Goal: Task Accomplishment & Management: Manage account settings

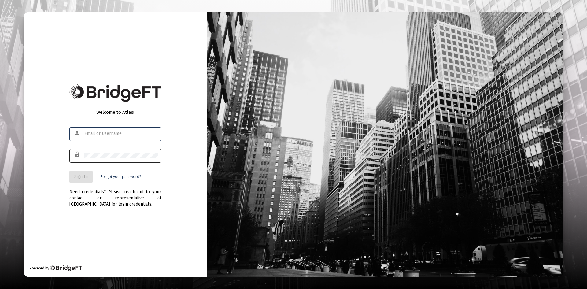
type input "[PERSON_NAME][EMAIL_ADDRESS][DOMAIN_NAME]"
click at [80, 180] on button "Sign In" at bounding box center [80, 177] width 23 height 12
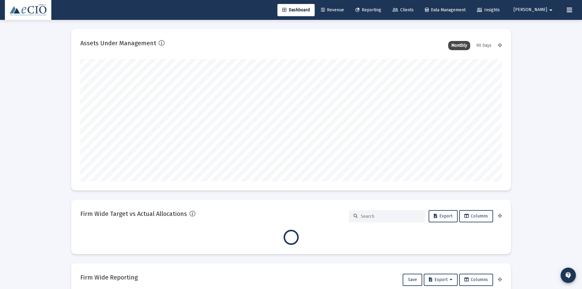
type input "[DATE]"
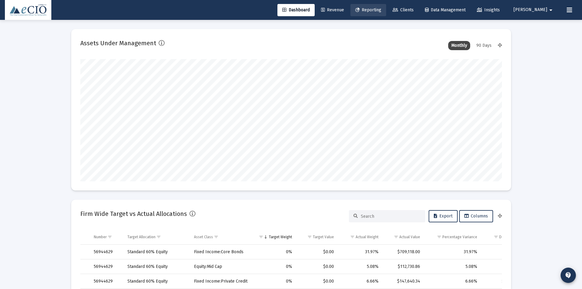
click at [386, 6] on link "Reporting" at bounding box center [369, 10] width 36 height 12
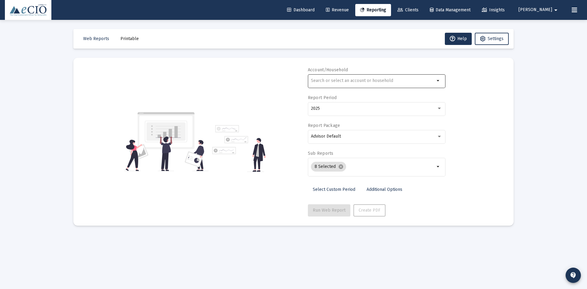
click at [348, 78] on div at bounding box center [373, 80] width 124 height 15
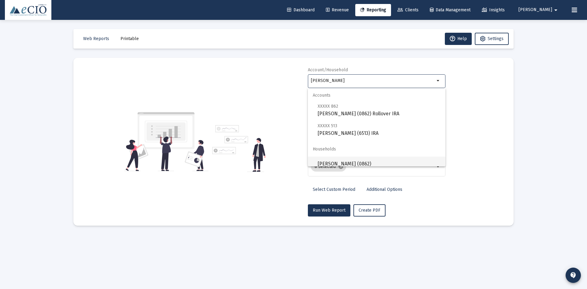
click at [338, 158] on span "[PERSON_NAME] (0862)" at bounding box center [379, 163] width 123 height 15
type input "[PERSON_NAME] (0862)"
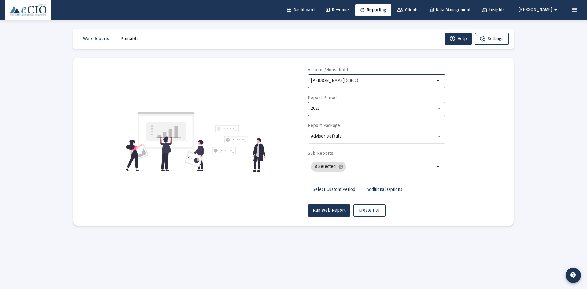
click at [333, 108] on div "2025" at bounding box center [374, 108] width 126 height 5
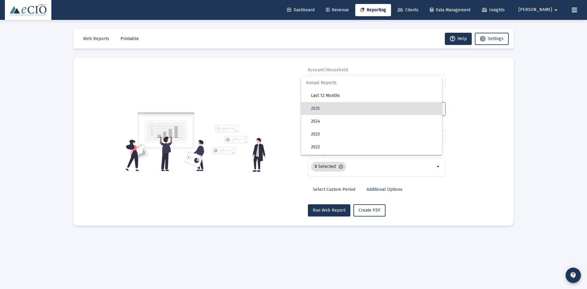
click at [242, 109] on div at bounding box center [293, 144] width 587 height 289
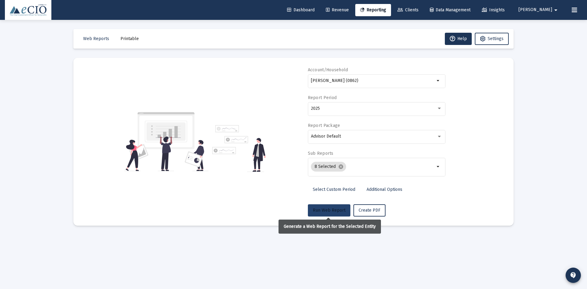
click at [333, 207] on button "Run Web Report" at bounding box center [329, 210] width 42 height 12
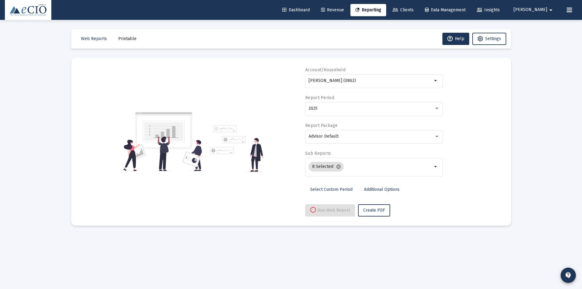
select select "View all"
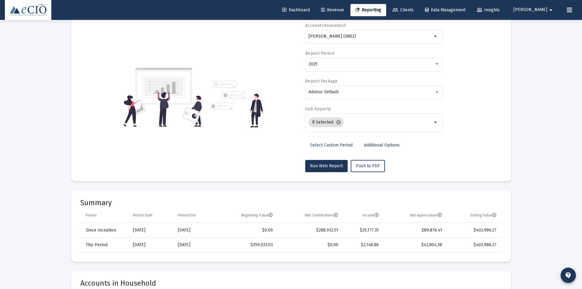
scroll to position [31, 0]
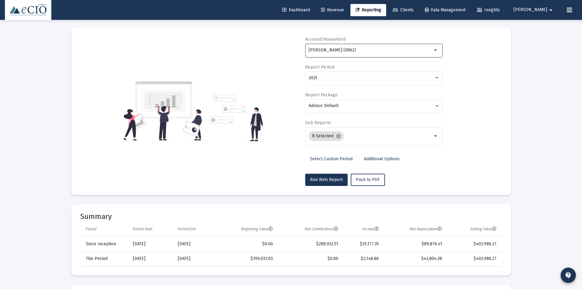
click at [323, 46] on div "[PERSON_NAME] (0862)" at bounding box center [371, 49] width 124 height 15
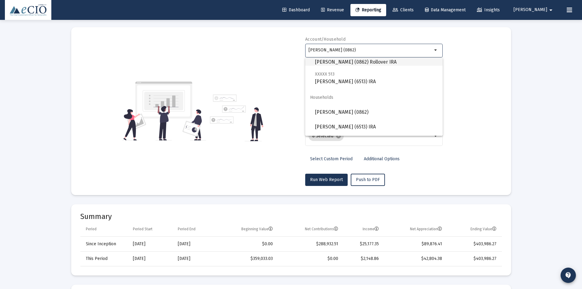
scroll to position [34, 0]
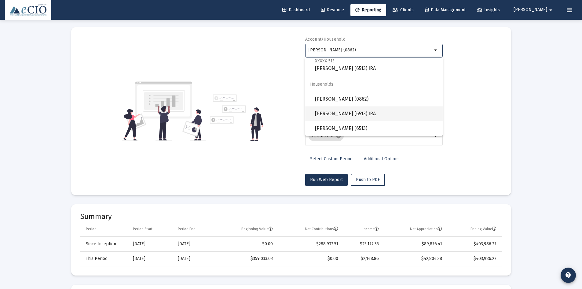
click at [335, 110] on span "[PERSON_NAME] (6513) IRA" at bounding box center [376, 113] width 123 height 15
type input "[PERSON_NAME] (6513) IRA"
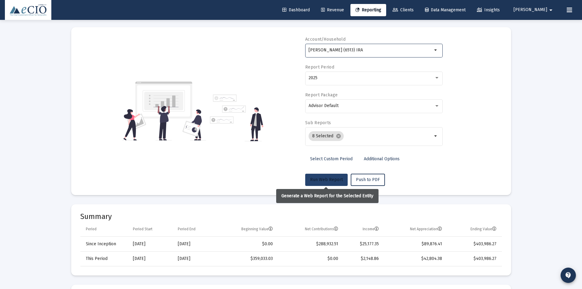
click at [332, 180] on span "Run Web Report" at bounding box center [326, 179] width 33 height 5
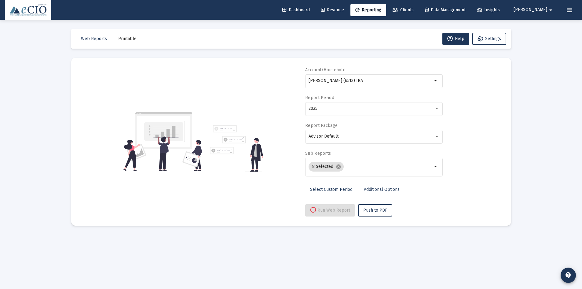
scroll to position [0, 0]
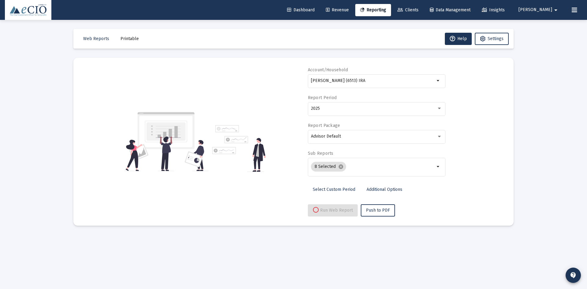
select select "View 1 month"
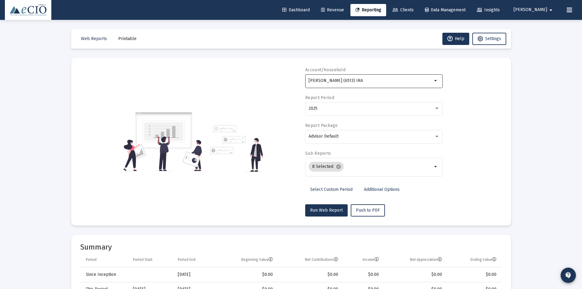
click at [348, 78] on div "[PERSON_NAME] (6513) IRA" at bounding box center [371, 80] width 124 height 15
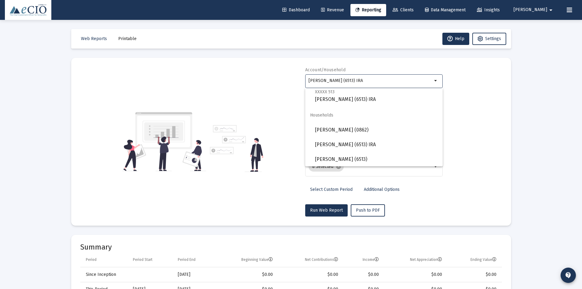
scroll to position [34, 0]
click at [342, 129] on span "[PERSON_NAME] (0862)" at bounding box center [376, 129] width 123 height 15
type input "[PERSON_NAME] (0862)"
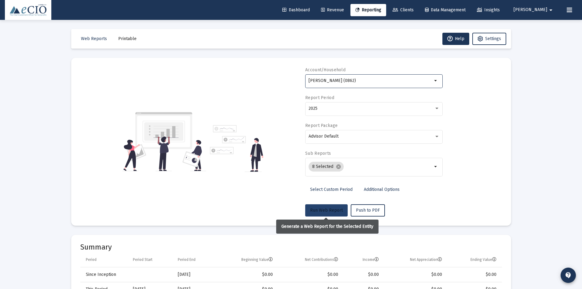
click at [329, 208] on span "Run Web Report" at bounding box center [326, 210] width 33 height 5
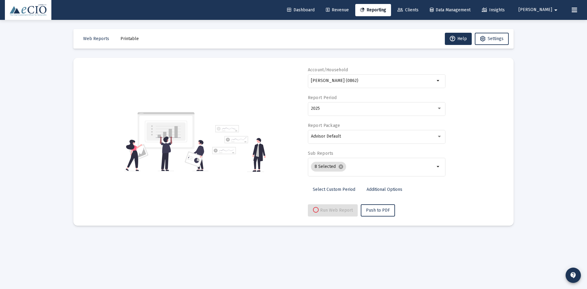
select select "View all"
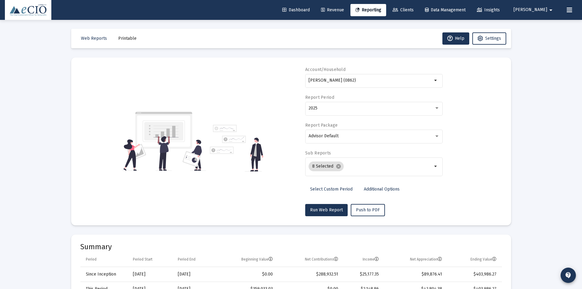
scroll to position [0, 0]
click at [349, 79] on input "[PERSON_NAME] (0862)" at bounding box center [371, 80] width 124 height 5
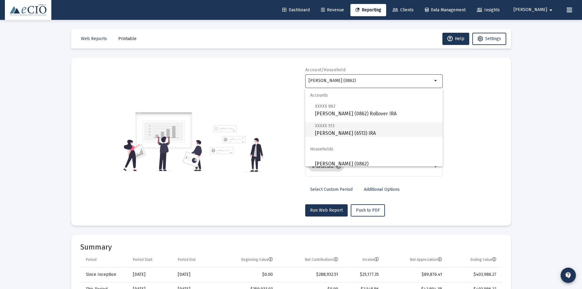
click at [337, 132] on span "XXXXX 513 [PERSON_NAME] (6513) IRA" at bounding box center [376, 129] width 123 height 15
type input "[PERSON_NAME] (6513) IRA"
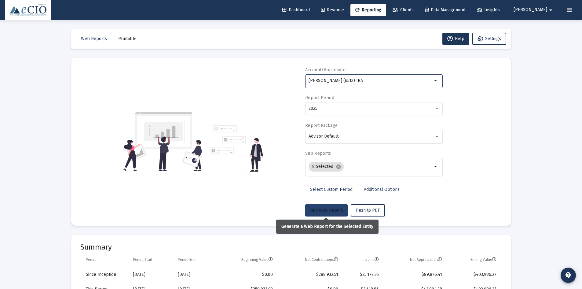
click at [331, 206] on button "Run Web Report" at bounding box center [326, 210] width 42 height 12
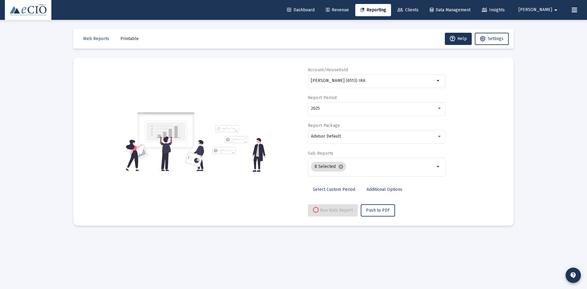
select select "View 3 months"
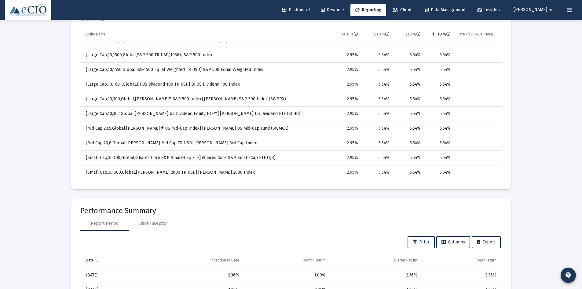
scroll to position [397, 0]
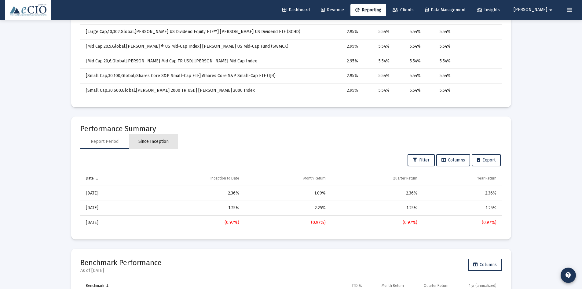
click at [155, 142] on div "Since Inception" at bounding box center [153, 141] width 30 height 6
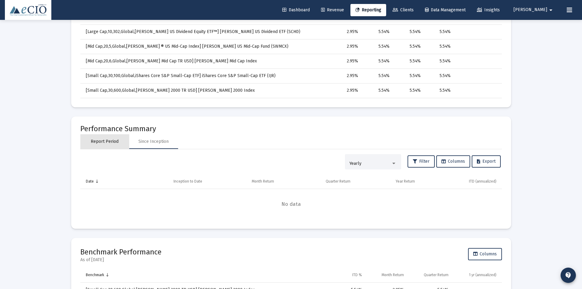
click at [106, 144] on div "Report Period" at bounding box center [105, 141] width 28 height 6
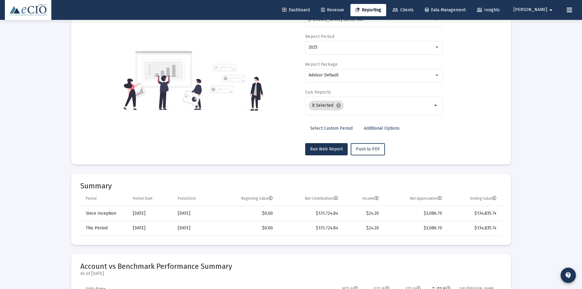
scroll to position [0, 0]
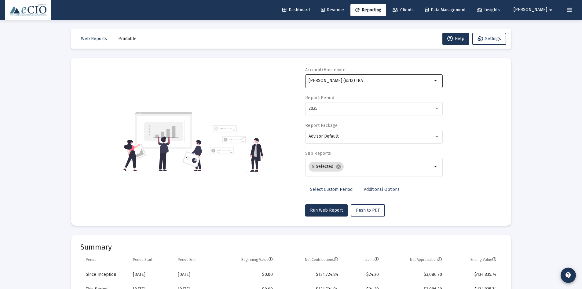
click at [341, 79] on input "[PERSON_NAME] (6513) IRA" at bounding box center [371, 80] width 124 height 5
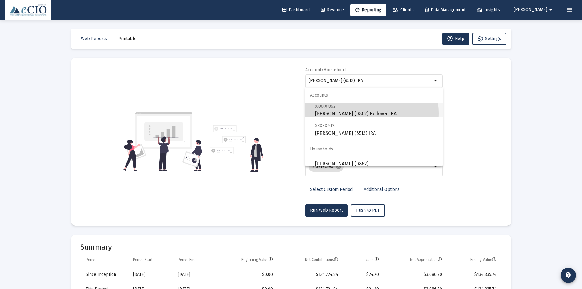
click at [340, 113] on span "XXXXX 862 [PERSON_NAME] (0862) Rollover IRA" at bounding box center [376, 109] width 123 height 15
type input "[PERSON_NAME] (0862) Rollover IRA"
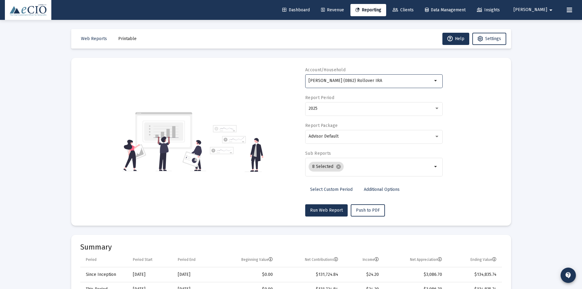
click at [324, 201] on div "Account/Household [PERSON_NAME] (0862) Rollover IRA arrow_drop_down Report Peri…" at bounding box center [374, 141] width 138 height 149
click at [322, 209] on span "Run Web Report" at bounding box center [326, 210] width 33 height 5
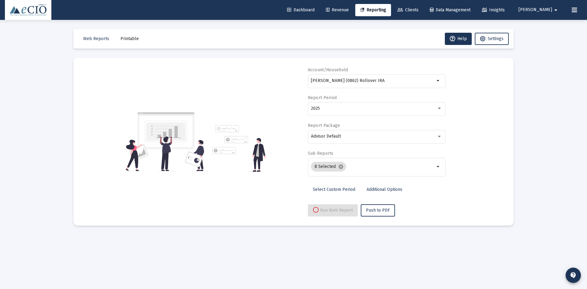
select select "View all"
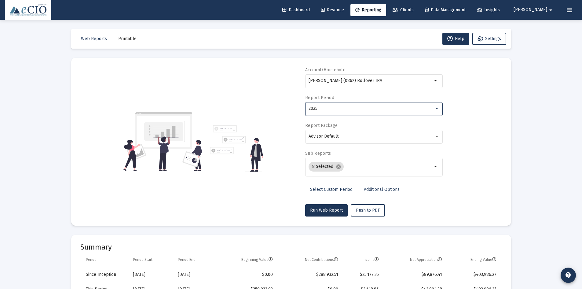
click at [357, 106] on div "2025" at bounding box center [372, 108] width 126 height 5
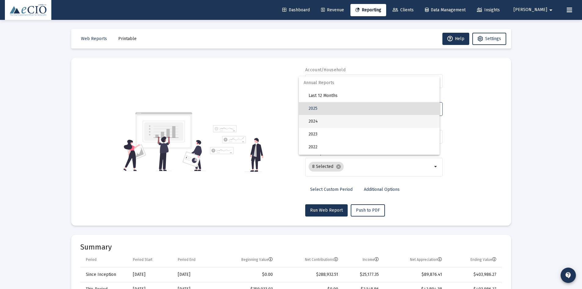
click at [327, 118] on span "2024" at bounding box center [372, 121] width 126 height 13
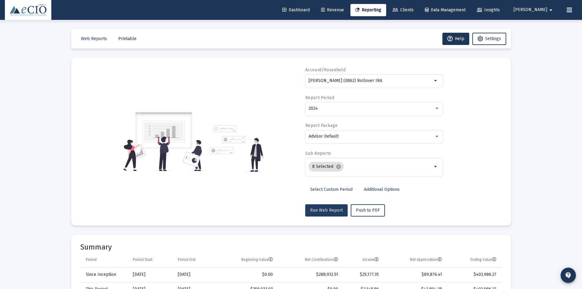
click at [325, 215] on button "Run Web Report" at bounding box center [326, 210] width 42 height 12
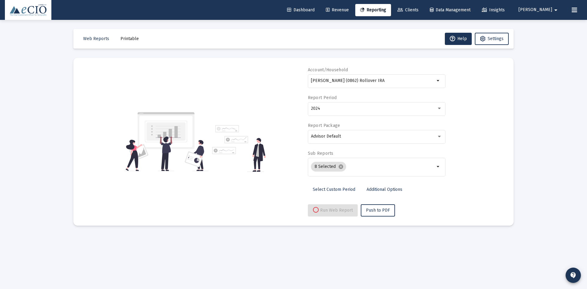
select select "View 1 year"
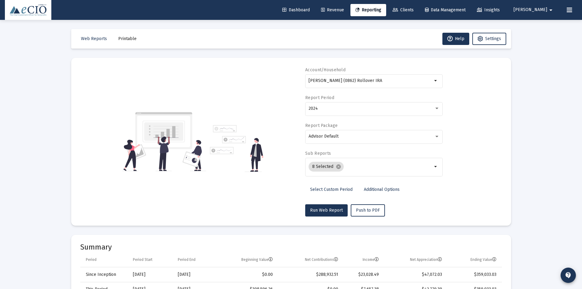
click at [414, 9] on span "Clients" at bounding box center [403, 9] width 21 height 5
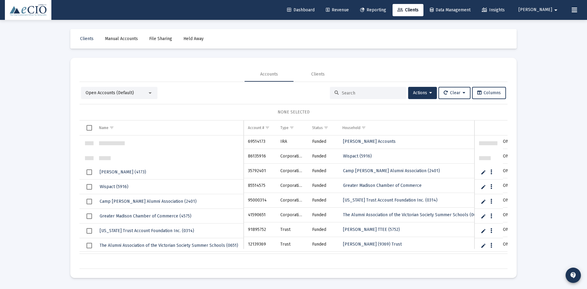
scroll to position [31, 0]
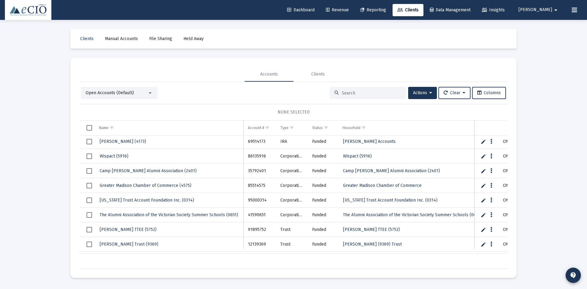
click at [349, 96] on div at bounding box center [368, 93] width 76 height 12
click at [349, 94] on input at bounding box center [372, 92] width 60 height 5
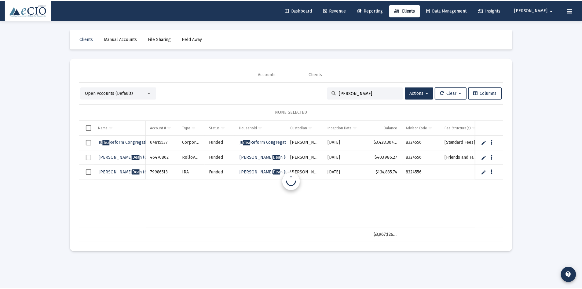
scroll to position [0, 0]
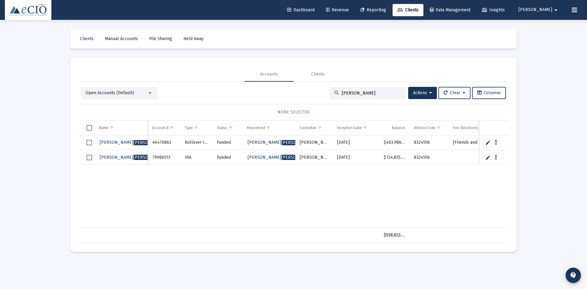
type input "[PERSON_NAME]"
click at [110, 144] on span "[PERSON_NAME] (0862)" at bounding box center [140, 142] width 80 height 5
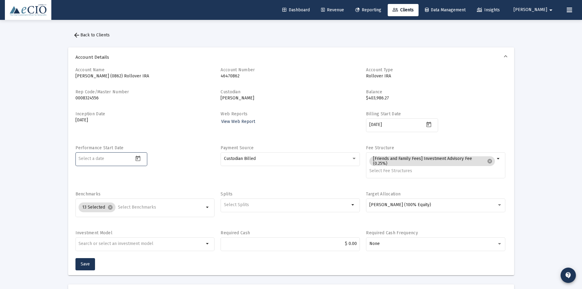
click at [107, 158] on input at bounding box center [106, 158] width 55 height 5
click at [127, 179] on div "Performance Start Date 0004-12-20" at bounding box center [144, 165] width 139 height 40
drag, startPoint x: 107, startPoint y: 156, endPoint x: 60, endPoint y: 163, distance: 47.2
click at [140, 158] on icon "Open calendar" at bounding box center [138, 158] width 6 height 6
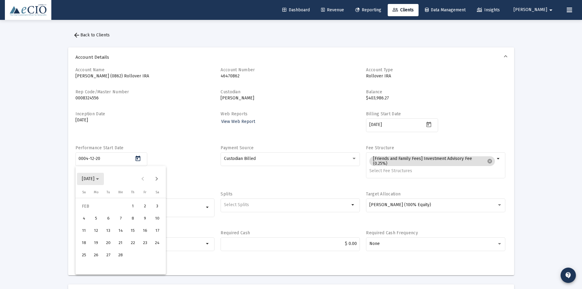
click at [99, 181] on span "[DATE]" at bounding box center [90, 178] width 17 height 5
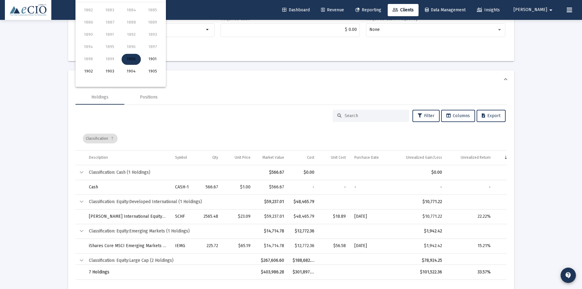
scroll to position [92, 0]
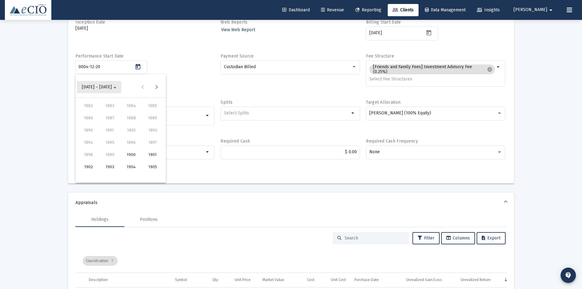
click at [107, 88] on span "[DATE] – [DATE]" at bounding box center [99, 86] width 35 height 5
click at [104, 88] on button "[DATE]" at bounding box center [90, 87] width 27 height 12
click at [107, 88] on span "[DATE] – [DATE]" at bounding box center [99, 86] width 35 height 5
click at [156, 87] on button "Next month" at bounding box center [156, 87] width 12 height 12
click at [94, 88] on span "[DATE]" at bounding box center [88, 86] width 13 height 5
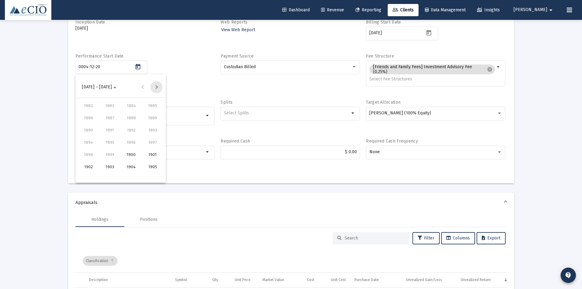
click at [156, 88] on button "Next 24 years" at bounding box center [156, 87] width 12 height 12
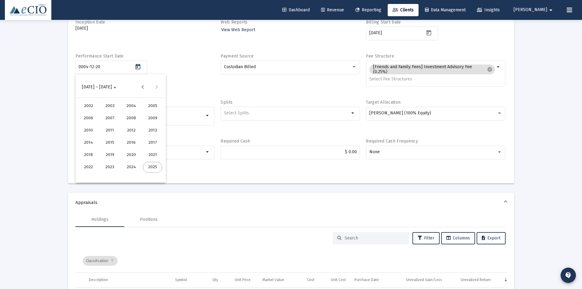
click at [147, 151] on div "2021" at bounding box center [152, 154] width 19 height 11
click at [143, 123] on button "APR" at bounding box center [152, 118] width 21 height 12
click at [94, 142] on div "12" at bounding box center [96, 139] width 11 height 11
type input "[DATE]"
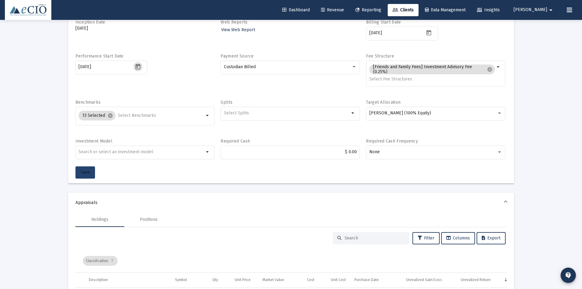
click at [88, 174] on span "Save" at bounding box center [85, 172] width 9 height 5
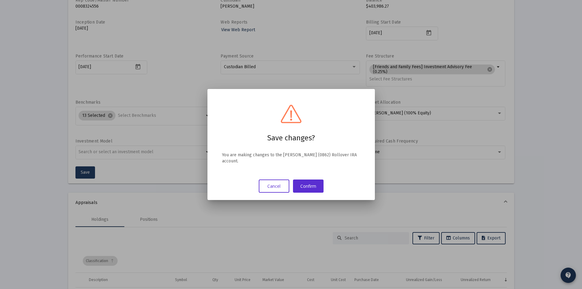
scroll to position [0, 0]
click at [301, 185] on button "Confirm" at bounding box center [308, 185] width 31 height 13
